Goal: Check status

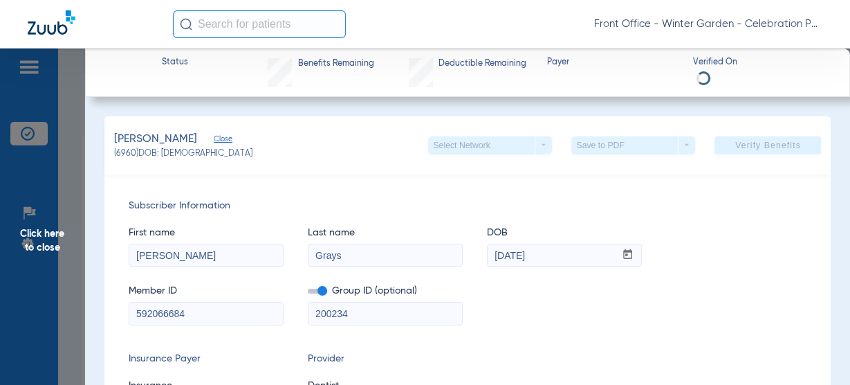
scroll to position [726, 0]
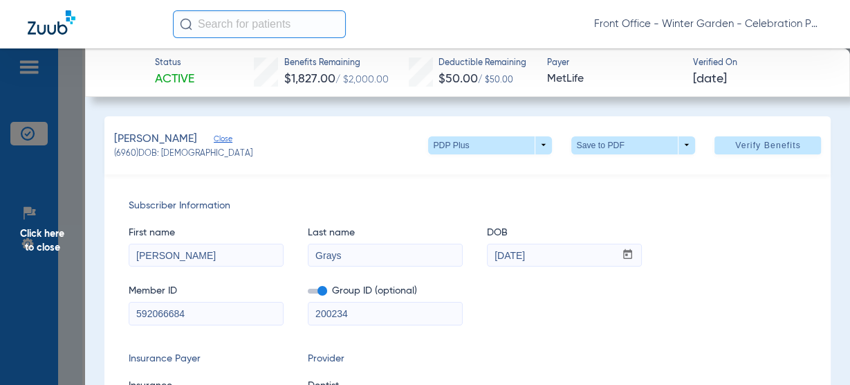
click at [199, 298] on mat-form-field "592066684" at bounding box center [206, 311] width 155 height 27
drag, startPoint x: 215, startPoint y: 318, endPoint x: 59, endPoint y: 304, distance: 156.9
click at [76, 232] on span "Click here to close" at bounding box center [42, 240] width 85 height 385
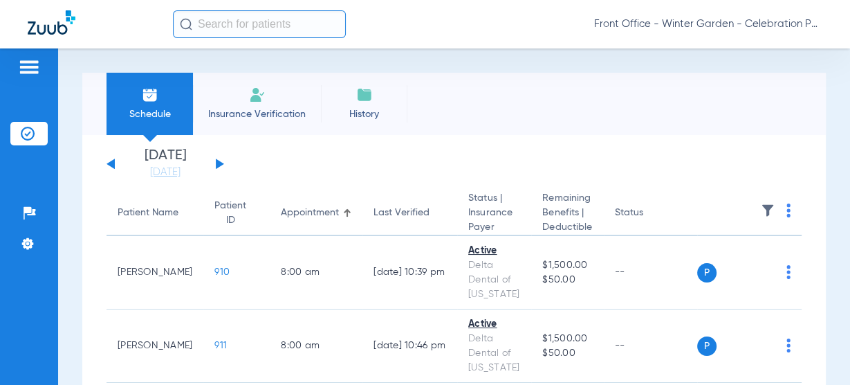
scroll to position [1044, 0]
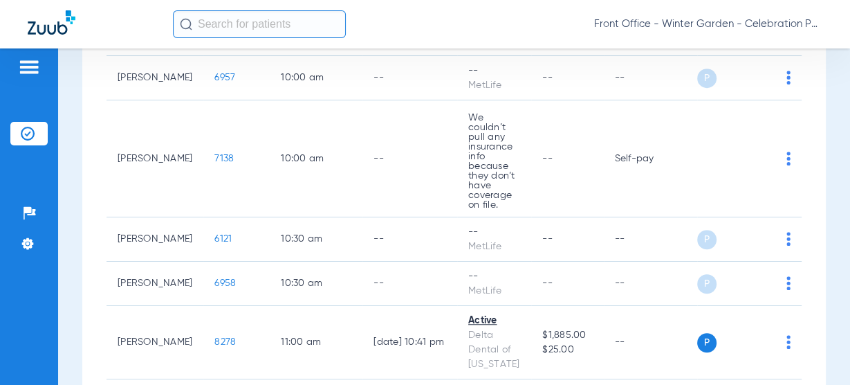
scroll to position [775, 0]
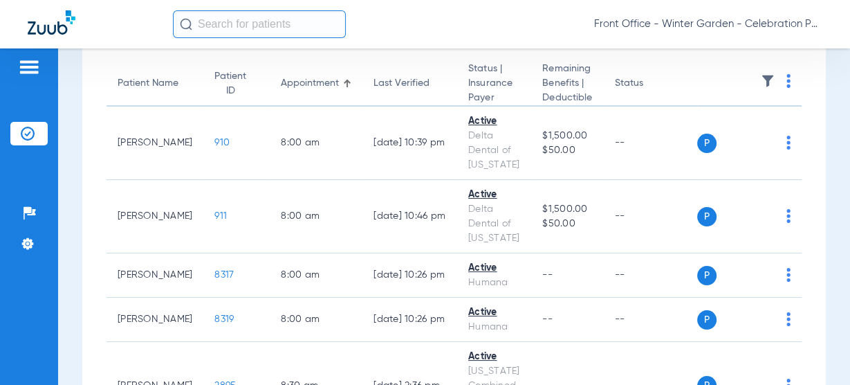
scroll to position [55, 0]
